Goal: Check status: Check status

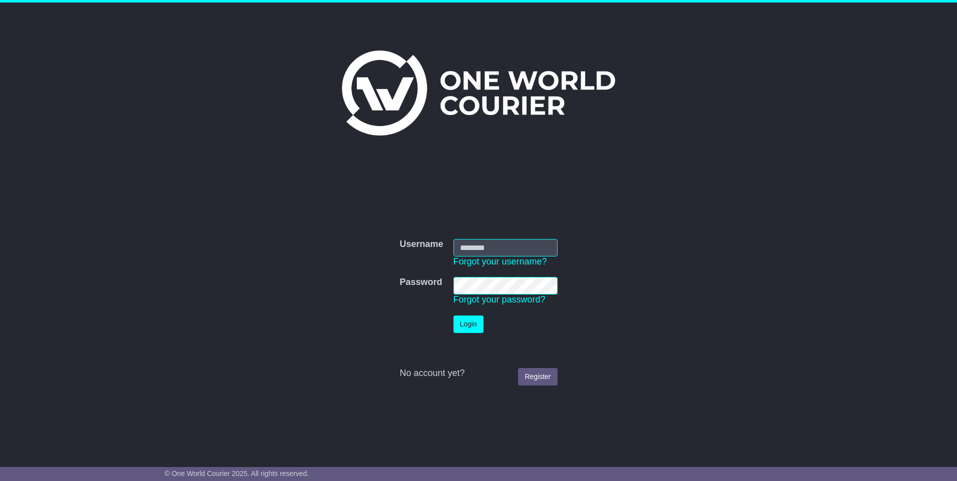
type input "**********"
click at [470, 326] on button "Login" at bounding box center [468, 325] width 30 height 18
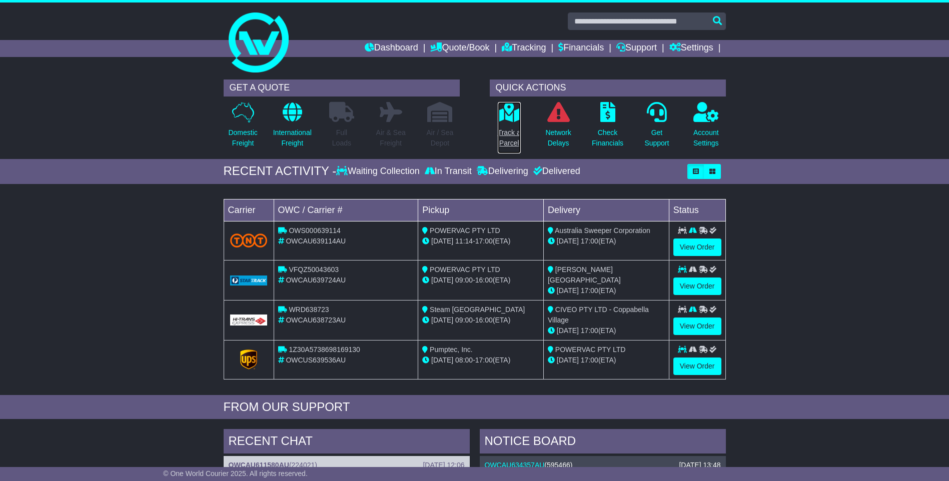
click at [512, 130] on p "Track a Parcel" at bounding box center [509, 138] width 23 height 21
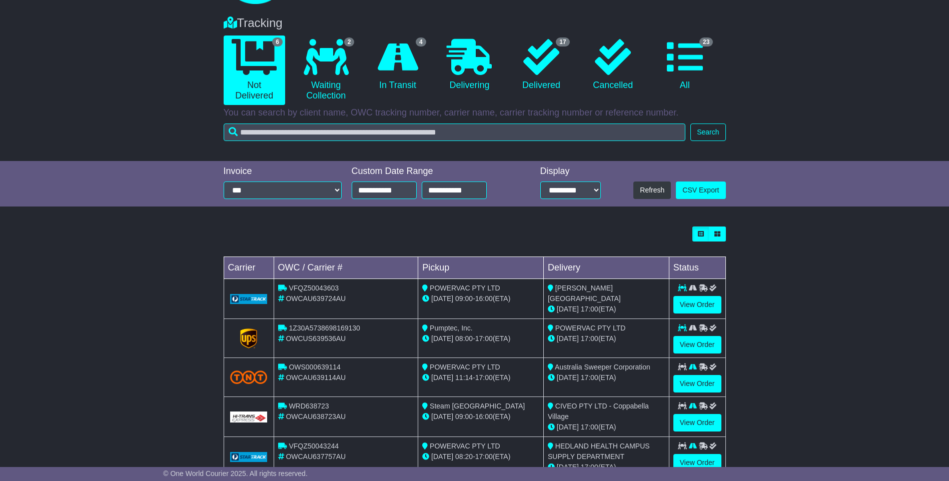
scroll to position [138, 0]
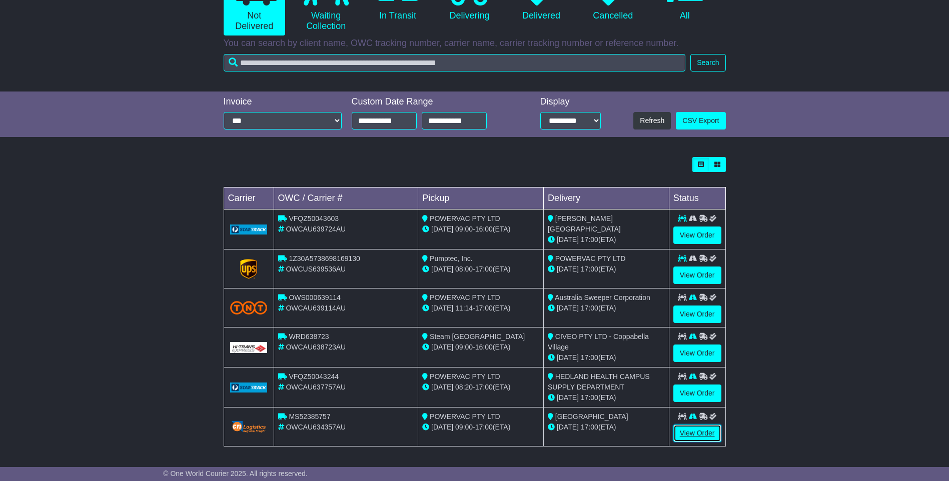
click at [690, 433] on link "View Order" at bounding box center [697, 434] width 48 height 18
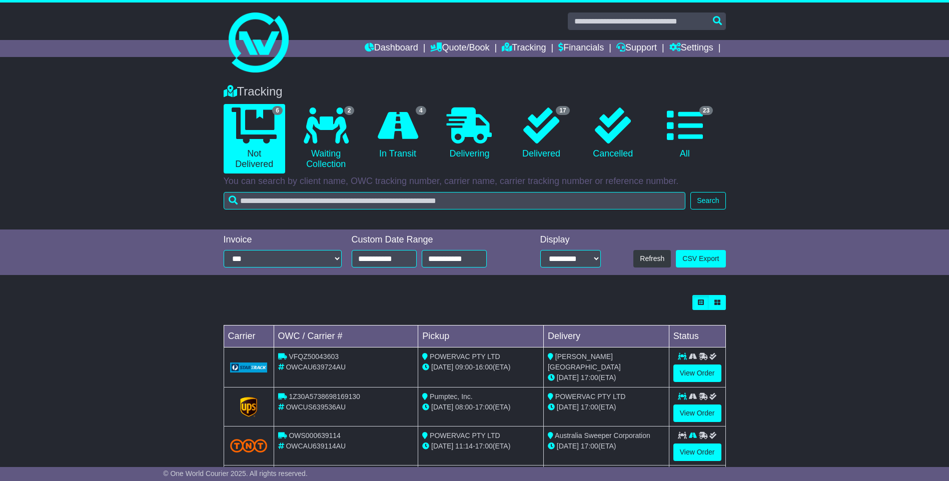
scroll to position [138, 0]
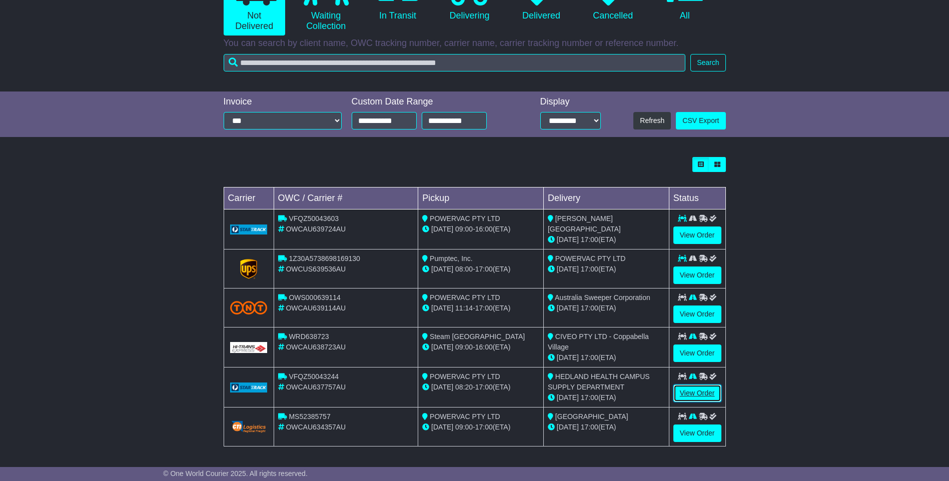
click at [686, 391] on link "View Order" at bounding box center [697, 394] width 48 height 18
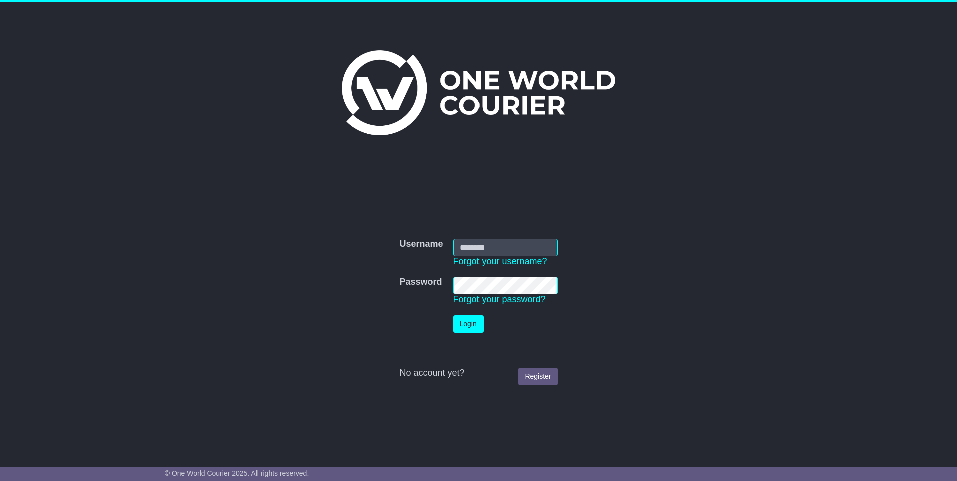
type input "**********"
click at [468, 323] on button "Login" at bounding box center [468, 325] width 30 height 18
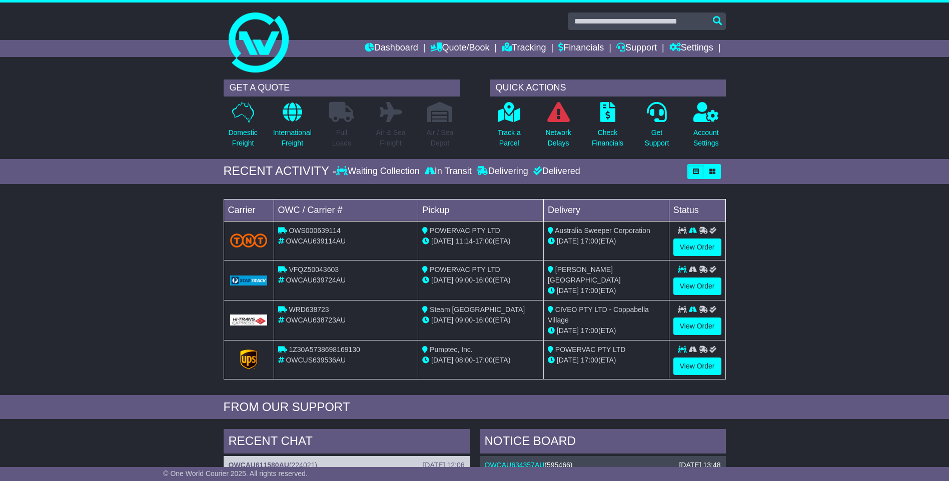
click at [573, 170] on div "Delivered" at bounding box center [556, 171] width 50 height 11
click at [521, 47] on link "Tracking" at bounding box center [524, 48] width 44 height 17
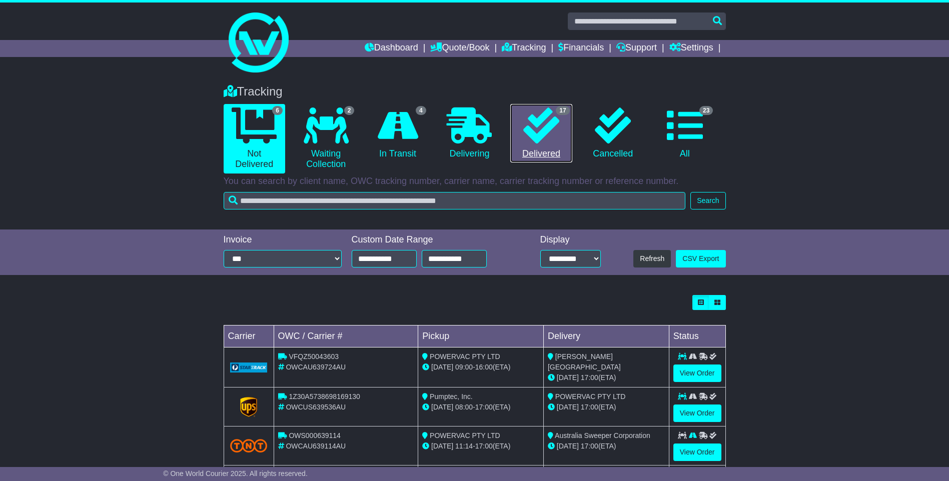
click at [544, 152] on link "17 Delivered" at bounding box center [541, 133] width 62 height 59
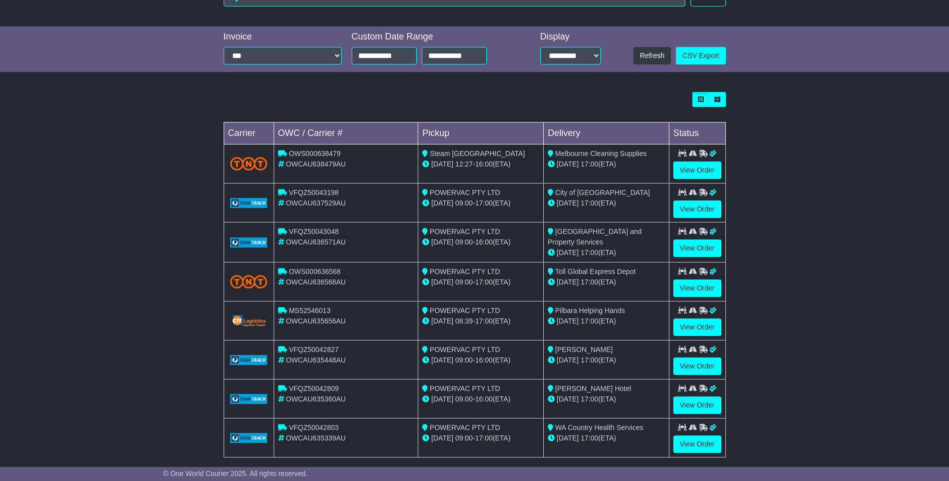
scroll to position [239, 0]
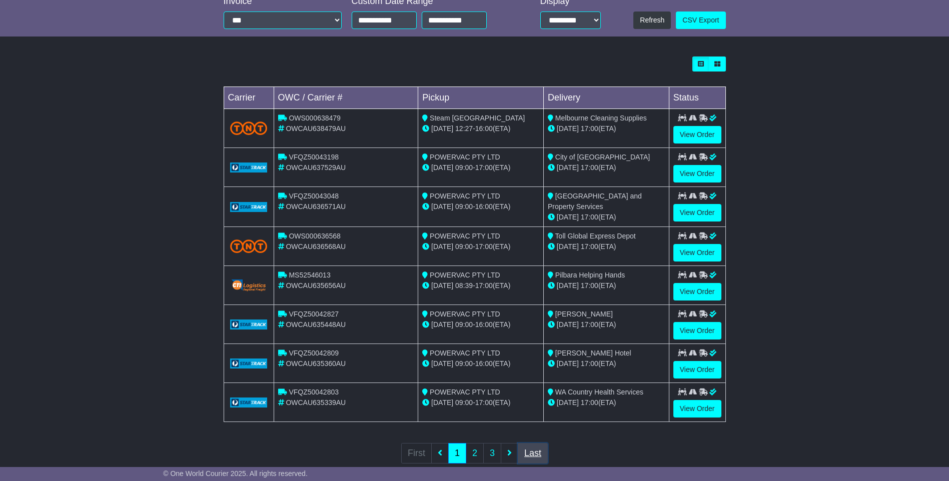
click at [529, 455] on link "Last" at bounding box center [533, 453] width 30 height 21
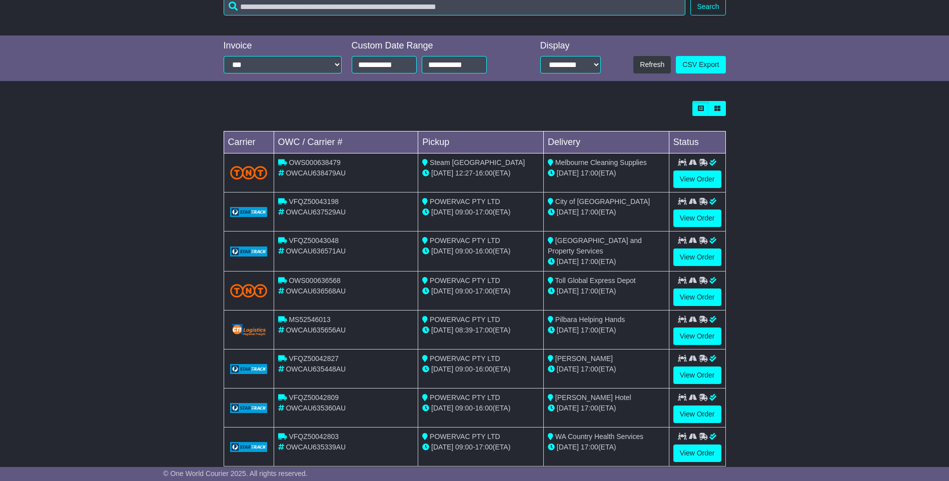
scroll to position [260, 0]
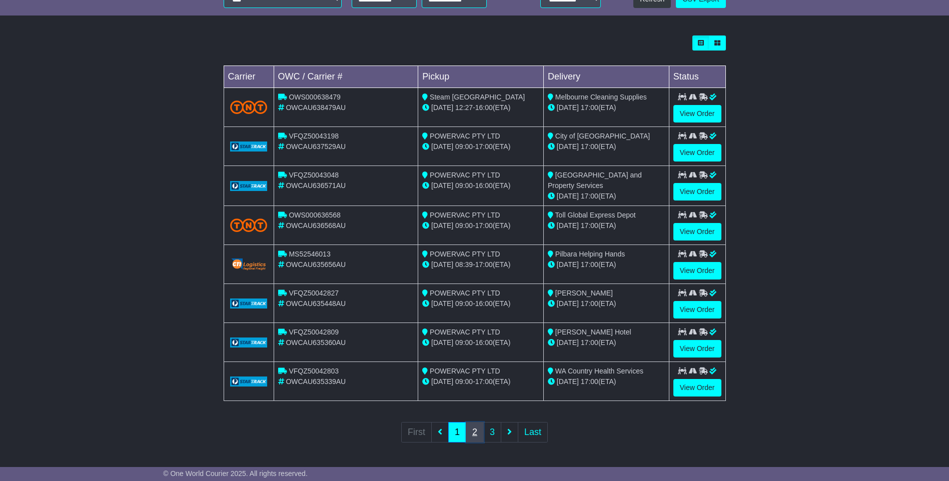
click at [472, 429] on link "2" at bounding box center [475, 432] width 18 height 21
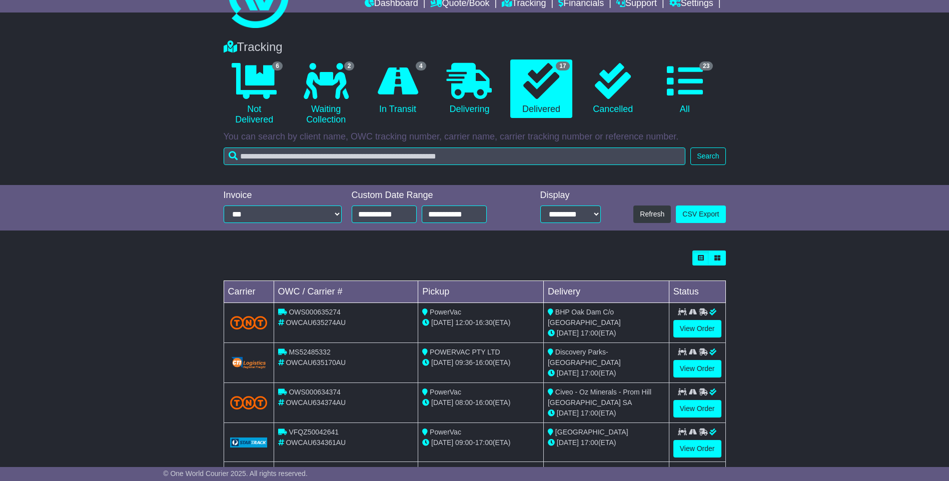
scroll to position [47, 0]
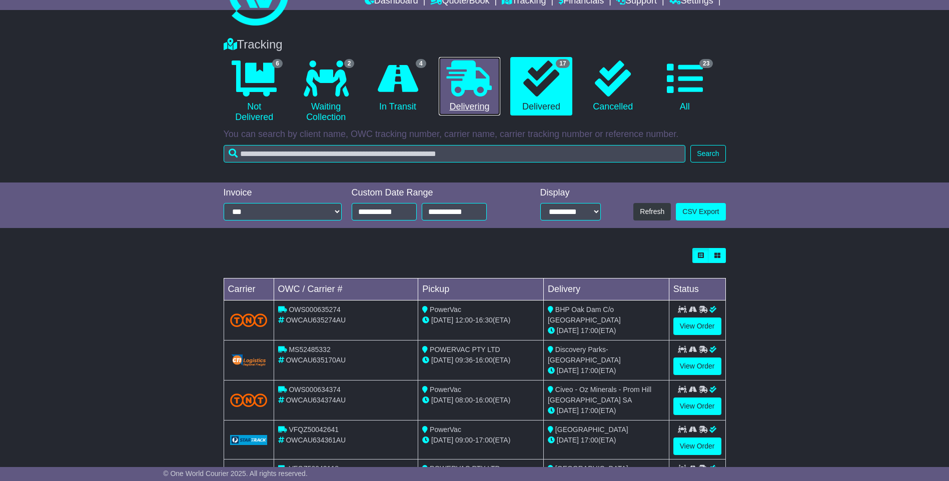
click at [473, 100] on link "0 Delivering" at bounding box center [470, 86] width 62 height 59
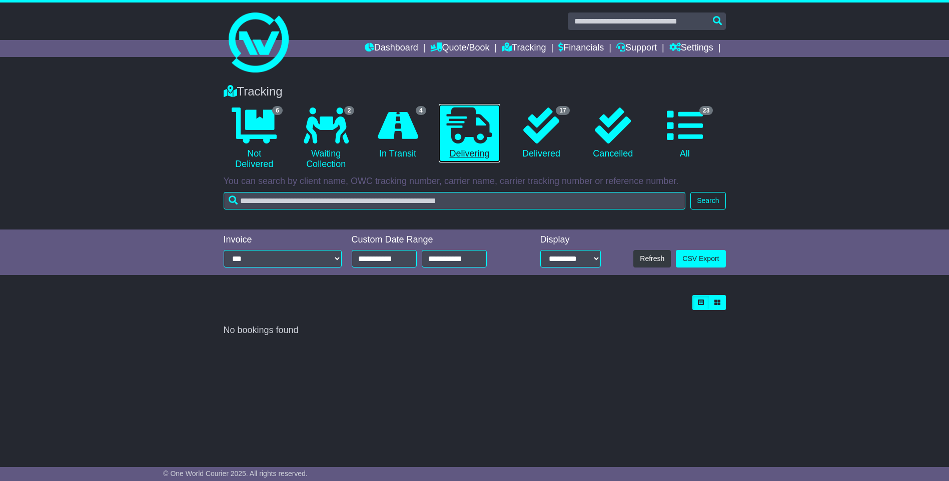
scroll to position [0, 0]
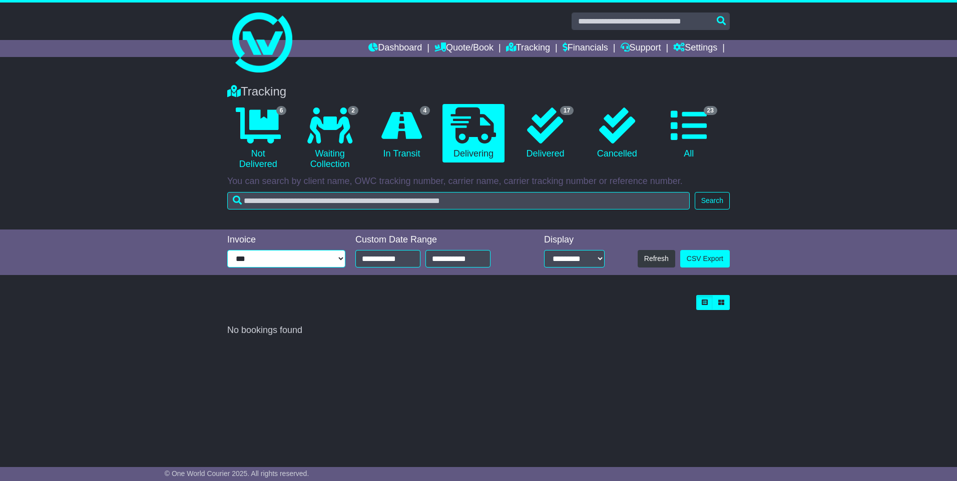
click at [343, 259] on select "**********" at bounding box center [286, 259] width 118 height 18
drag, startPoint x: 412, startPoint y: 300, endPoint x: 631, endPoint y: 270, distance: 220.8
click at [413, 300] on div at bounding box center [478, 302] width 502 height 15
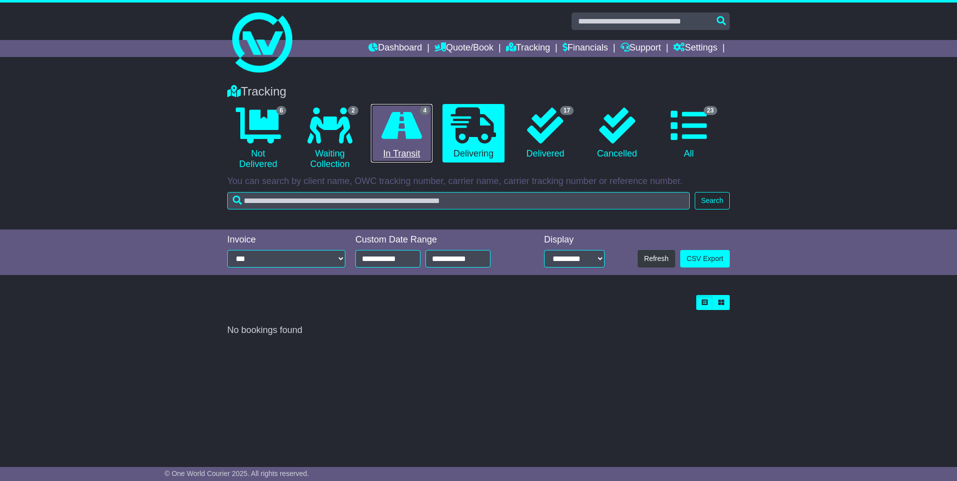
click at [397, 153] on link "4 In Transit" at bounding box center [402, 133] width 62 height 59
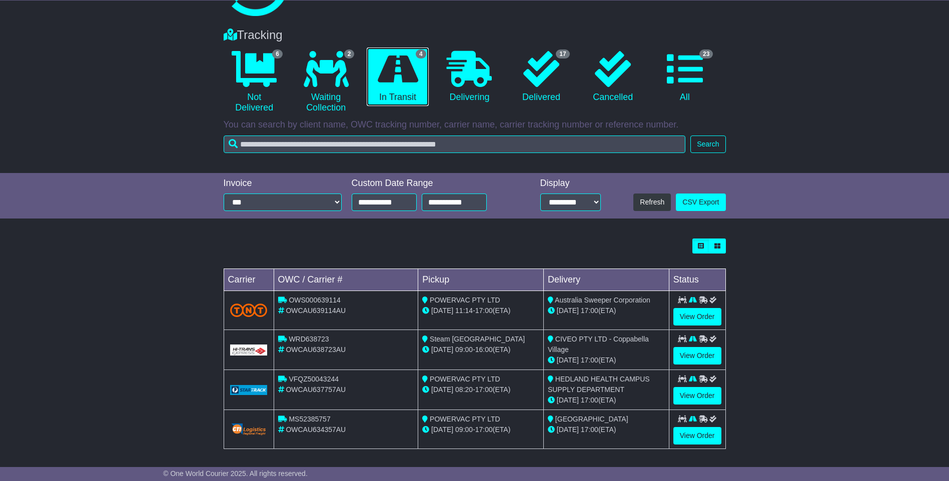
scroll to position [60, 0]
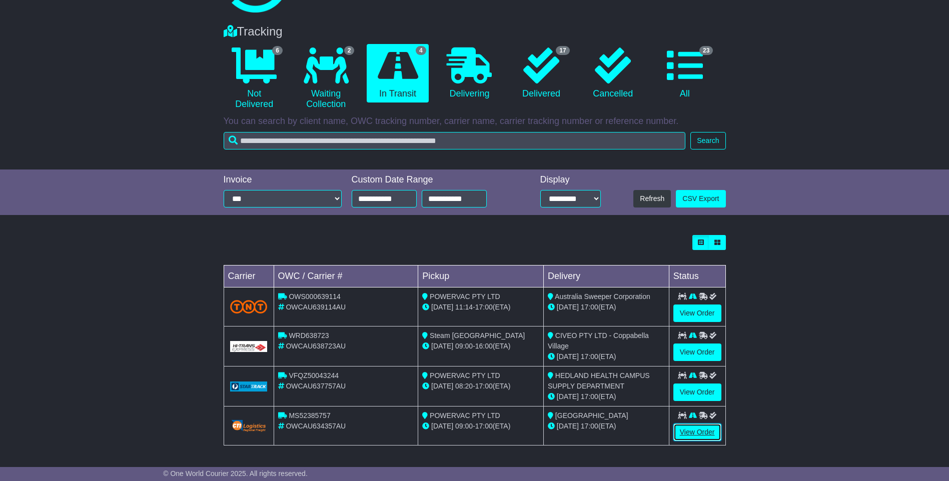
click at [699, 433] on link "View Order" at bounding box center [697, 433] width 48 height 18
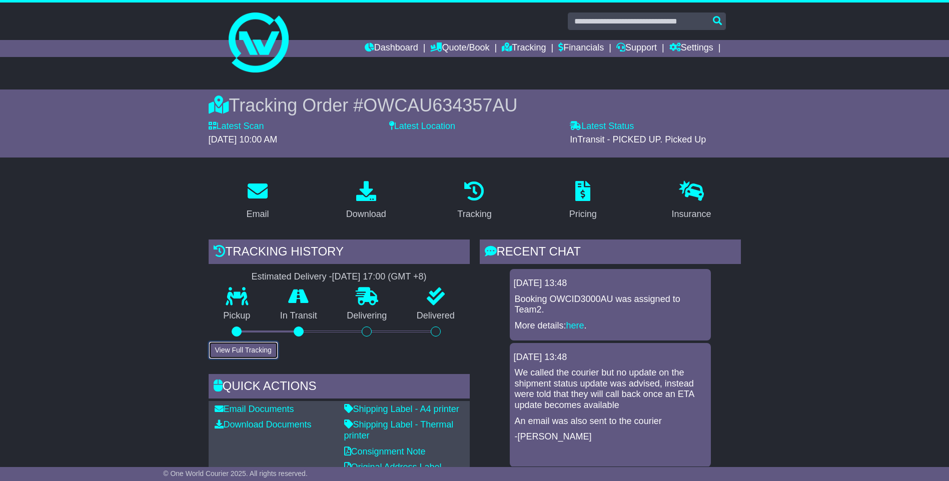
click at [240, 351] on button "View Full Tracking" at bounding box center [244, 351] width 70 height 18
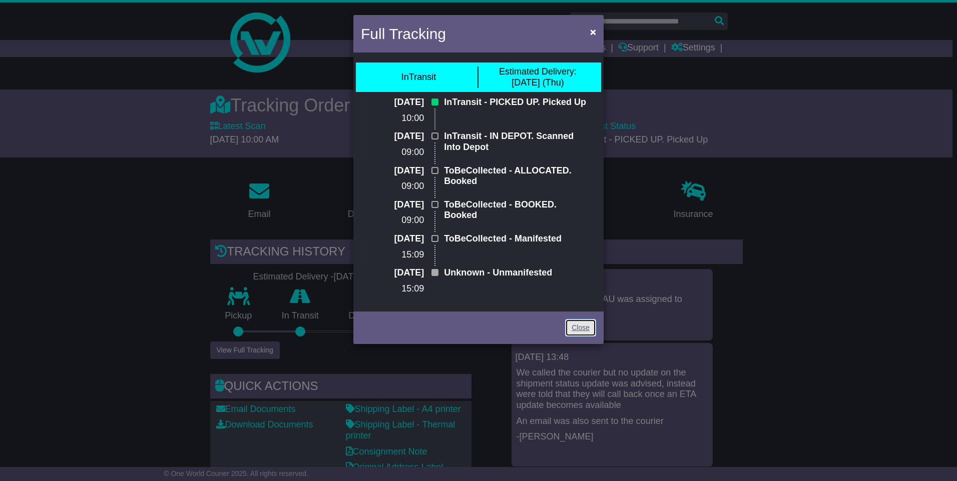
click at [582, 327] on link "Close" at bounding box center [580, 328] width 31 height 18
